Goal: Transaction & Acquisition: Subscribe to service/newsletter

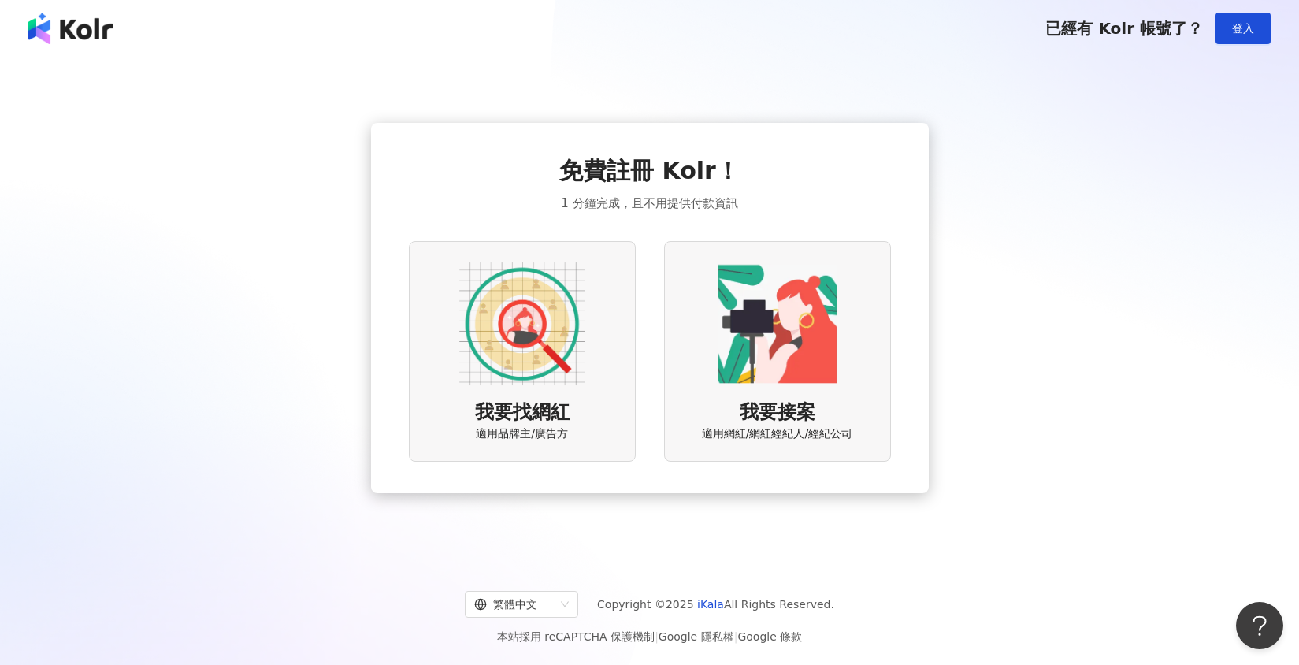
click at [535, 356] on img at bounding box center [522, 324] width 126 height 126
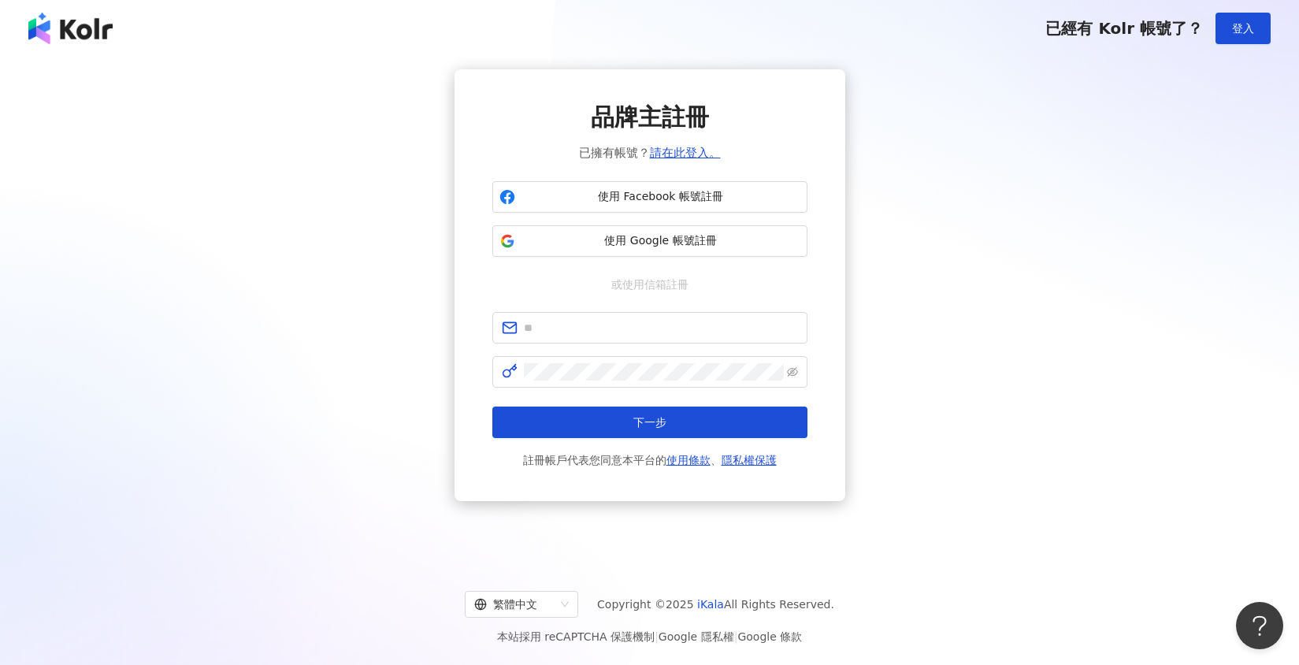
click at [1031, 270] on div "品牌主註冊 已擁有帳號？ 請在此登入。 使用 Facebook 帳號註冊 使用 Google 帳號註冊 或使用信箱註冊 下一步 註冊帳戶代表您同意本平台的 使…" at bounding box center [649, 285] width 1261 height 432
click at [391, 420] on div "品牌主註冊 已擁有帳號？ 請在此登入。 使用 Facebook 帳號註冊 使用 Google 帳號註冊 或使用信箱註冊 下一步 註冊帳戶代表您同意本平台的 使…" at bounding box center [649, 285] width 1261 height 432
